Goal: Task Accomplishment & Management: Use online tool/utility

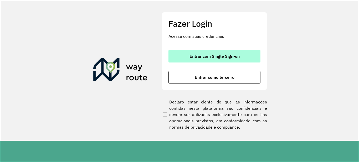
click at [212, 57] on span "Entrar com Single Sign-on" at bounding box center [214, 56] width 50 height 4
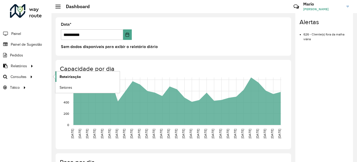
click at [69, 75] on span "Roteirização" at bounding box center [70, 77] width 21 height 6
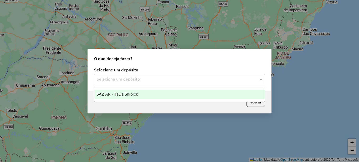
click at [124, 81] on input "text" at bounding box center [174, 79] width 155 height 6
click at [123, 92] on span "SAZ AR - TaDa Shipick" at bounding box center [116, 94] width 41 height 4
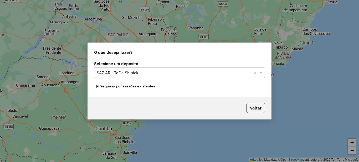
click at [113, 87] on button "Pesquisar por sessões existentes" at bounding box center [125, 86] width 63 height 8
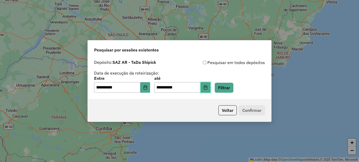
click at [207, 89] on icon "Choose Date" at bounding box center [205, 87] width 4 height 4
click at [133, 95] on div "**********" at bounding box center [179, 78] width 183 height 42
click at [147, 89] on icon "Choose Date" at bounding box center [144, 87] width 3 height 4
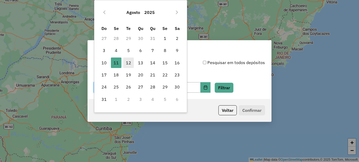
click at [128, 62] on span "12" at bounding box center [128, 62] width 11 height 11
type input "**********"
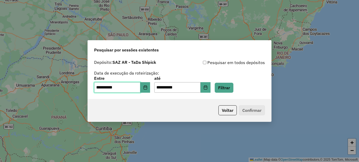
click at [128, 62] on span "12" at bounding box center [128, 62] width 11 height 11
click at [233, 84] on button "Filtrar" at bounding box center [223, 88] width 19 height 10
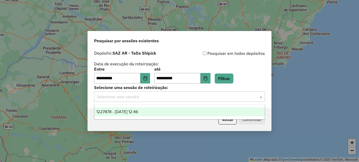
click at [144, 96] on input "text" at bounding box center [174, 97] width 155 height 6
click at [128, 109] on span "1227878 - [DATE] 12:46" at bounding box center [116, 111] width 41 height 4
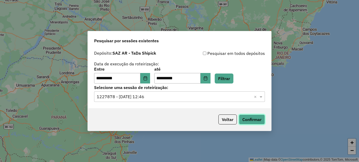
click at [256, 121] on button "Confirmar" at bounding box center [252, 119] width 26 height 10
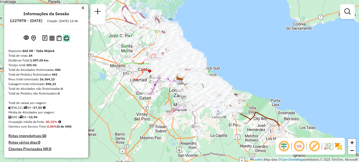
click at [66, 41] on img at bounding box center [67, 38] width 6 height 6
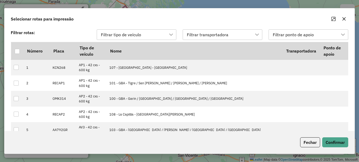
scroll to position [4, 24]
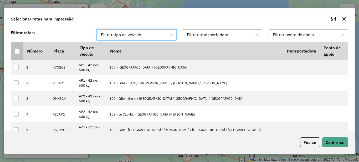
click at [18, 53] on div at bounding box center [17, 51] width 5 height 5
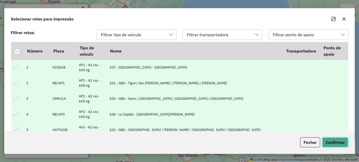
click at [333, 144] on button "Confirmar" at bounding box center [335, 142] width 26 height 10
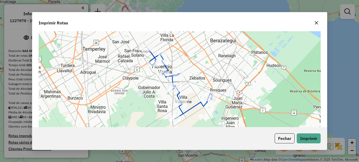
scroll to position [578, 0]
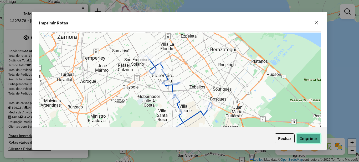
click at [311, 141] on button "Imprimir" at bounding box center [308, 138] width 24 height 10
click at [316, 24] on icon "button" at bounding box center [316, 23] width 4 height 4
